Goal: Find specific page/section: Find specific page/section

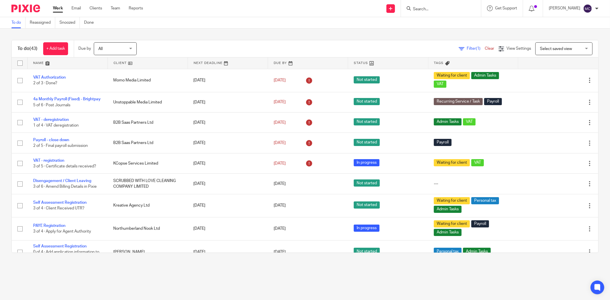
click at [434, 12] on div at bounding box center [441, 8] width 80 height 17
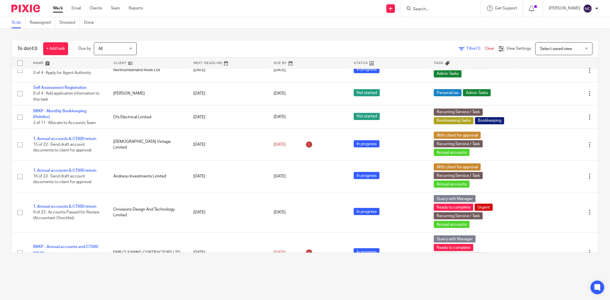
click at [433, 9] on input "Search" at bounding box center [437, 9] width 51 height 5
type input "cmvision"
click at [435, 13] on div "Cmvision s Design And Technology Limited [PERSON_NAME] < [EMAIL_ADDRESS][DOMAIN…" at bounding box center [460, 28] width 106 height 31
click at [441, 21] on link at bounding box center [459, 24] width 97 height 13
